Goal: Book appointment/travel/reservation

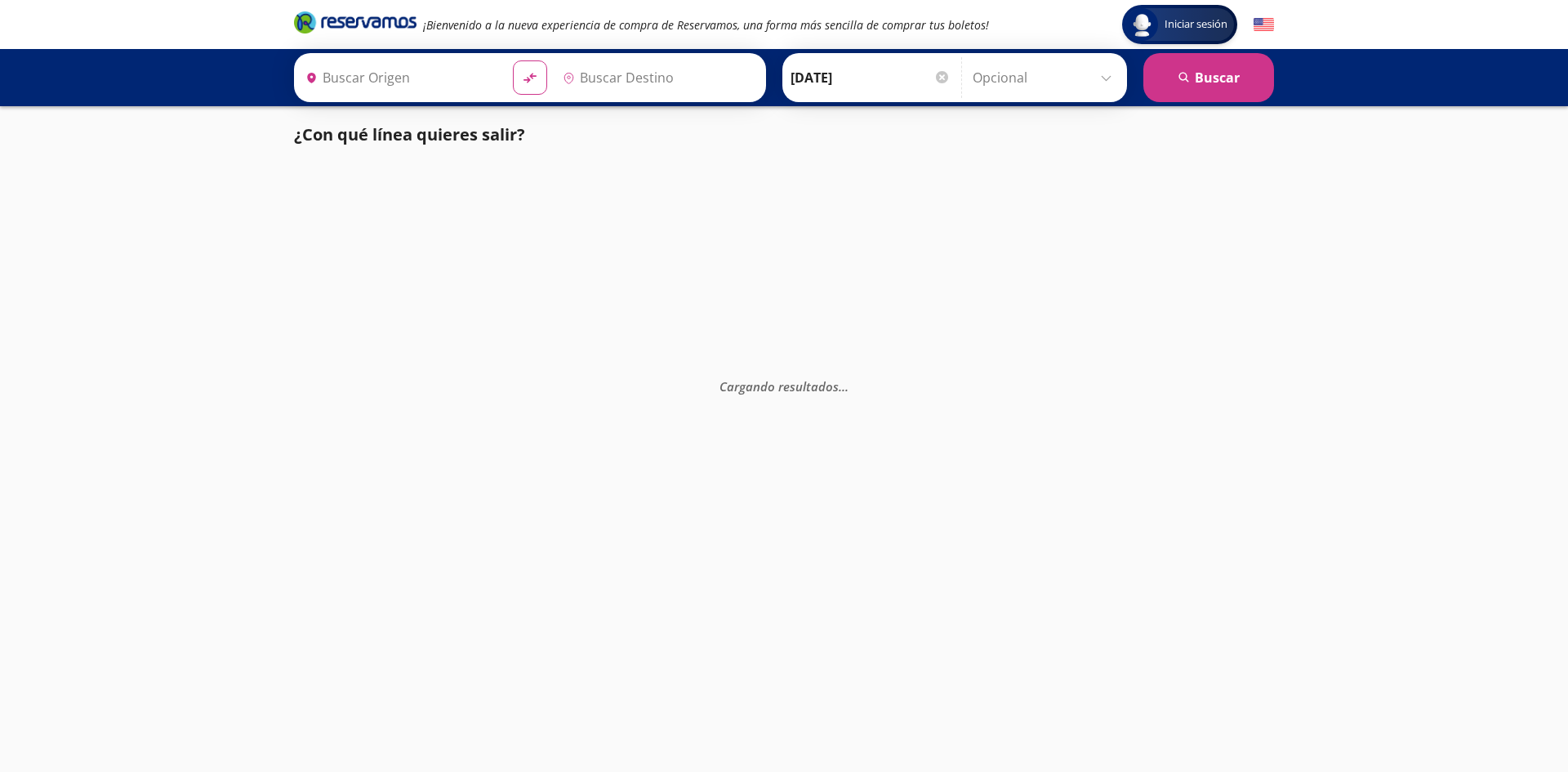
type input "Toluca, [GEOGRAPHIC_DATA]"
type input "[GEOGRAPHIC_DATA], [GEOGRAPHIC_DATA]"
